Goal: Obtain resource: Download file/media

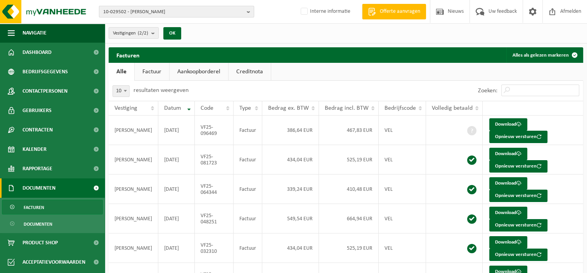
click at [176, 13] on span "10-029502 - DENEUKER HENRI - BOVENISTIER" at bounding box center [173, 12] width 140 height 12
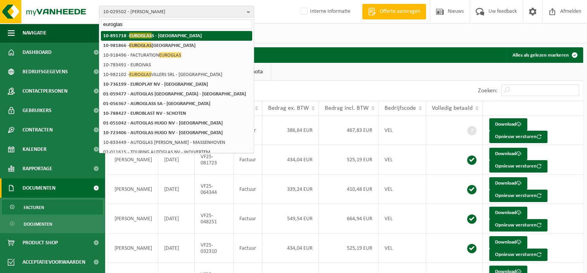
type input "euroglas"
click at [183, 37] on strong "10-891718 - EUROGLAS S - VILLERS-LE-BOUILLET" at bounding box center [152, 36] width 98 height 6
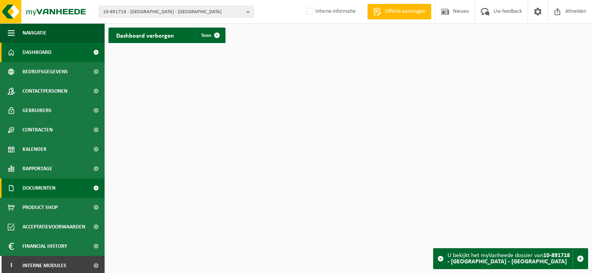
click at [44, 189] on span "Documenten" at bounding box center [38, 187] width 33 height 19
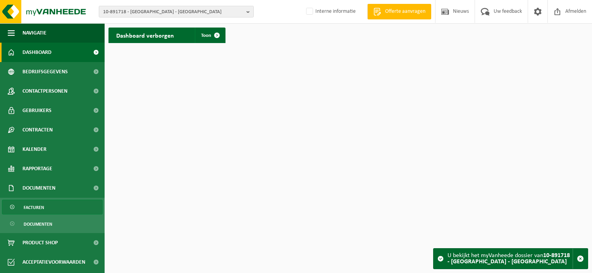
click at [44, 206] on link "Facturen" at bounding box center [52, 207] width 101 height 15
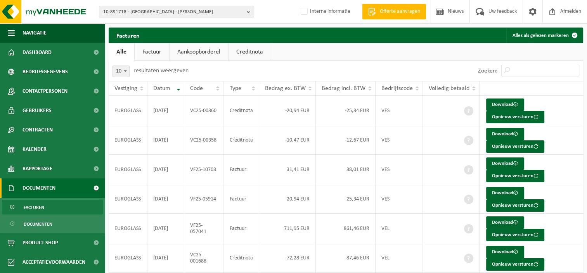
click at [176, 12] on span "10-891718 - [GEOGRAPHIC_DATA] - [PERSON_NAME]" at bounding box center [173, 12] width 140 height 12
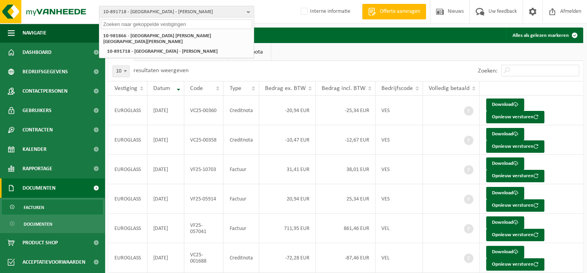
click at [281, 15] on div "10-891718 - EUROGLASS - VILLERS-LE-BOUILLET 10-981866 - EUROGLAS VILLERS - VILL…" at bounding box center [293, 12] width 587 height 24
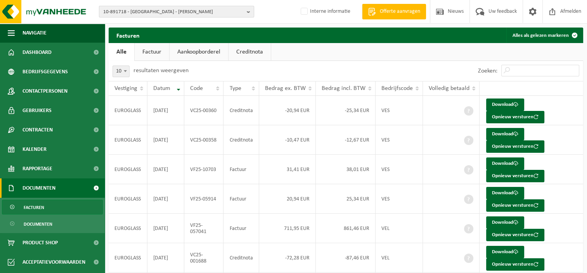
click at [189, 12] on span "10-891718 - EUROGLASS - VILLERS-LE-BOUILLET" at bounding box center [173, 12] width 140 height 12
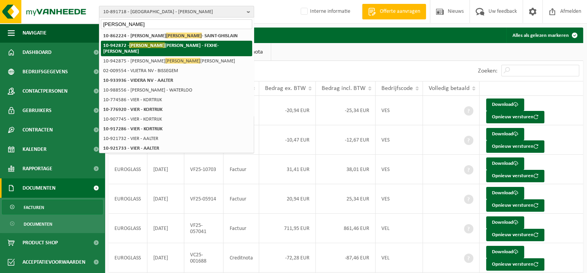
type input "vieira"
click at [175, 44] on strong "10-942872 - VIEIRA LOPEZ CEDRIC - FEXHE-LE-HAUT-CLOCHER" at bounding box center [161, 48] width 116 height 12
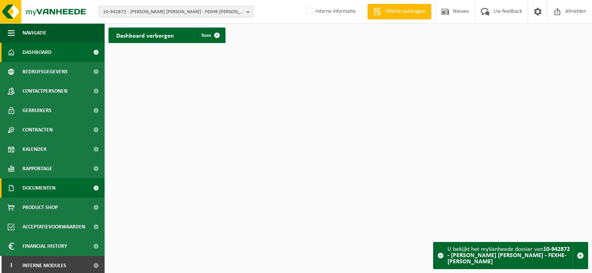
click at [57, 190] on link "Documenten" at bounding box center [52, 187] width 105 height 19
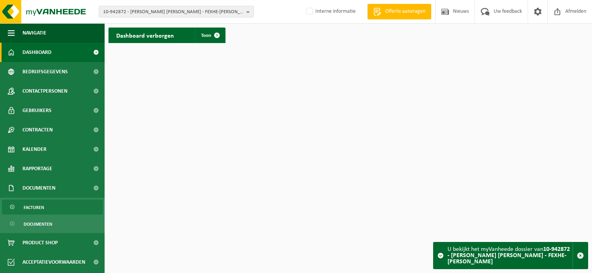
click at [54, 205] on link "Facturen" at bounding box center [52, 207] width 101 height 15
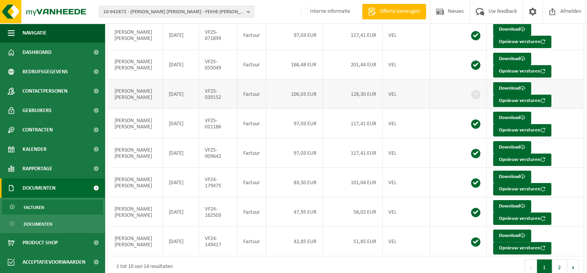
scroll to position [144, 0]
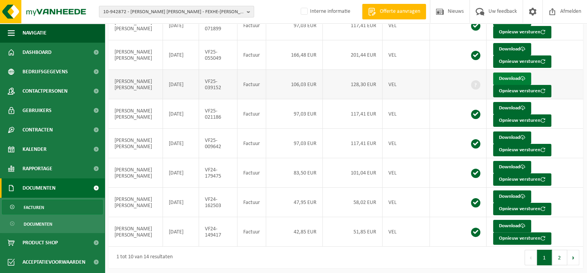
click at [502, 77] on link "Download" at bounding box center [512, 78] width 38 height 12
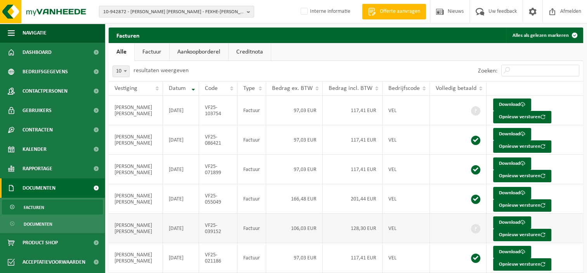
scroll to position [0, 0]
click at [515, 192] on link "Download" at bounding box center [512, 193] width 38 height 12
